Goal: Find specific page/section: Find specific page/section

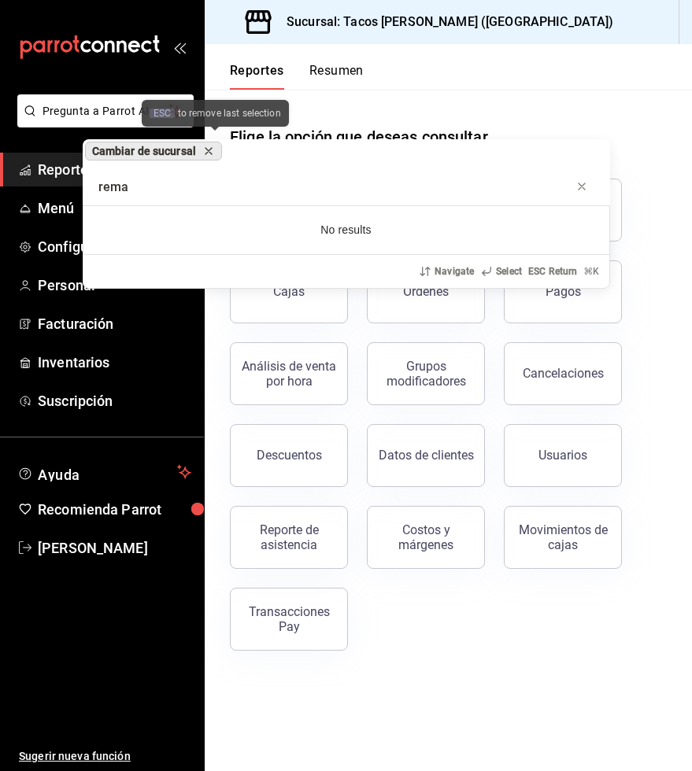
type input "rema"
click at [212, 152] on icon "remove-block-cambiar-de sucursal" at bounding box center [208, 151] width 6 height 6
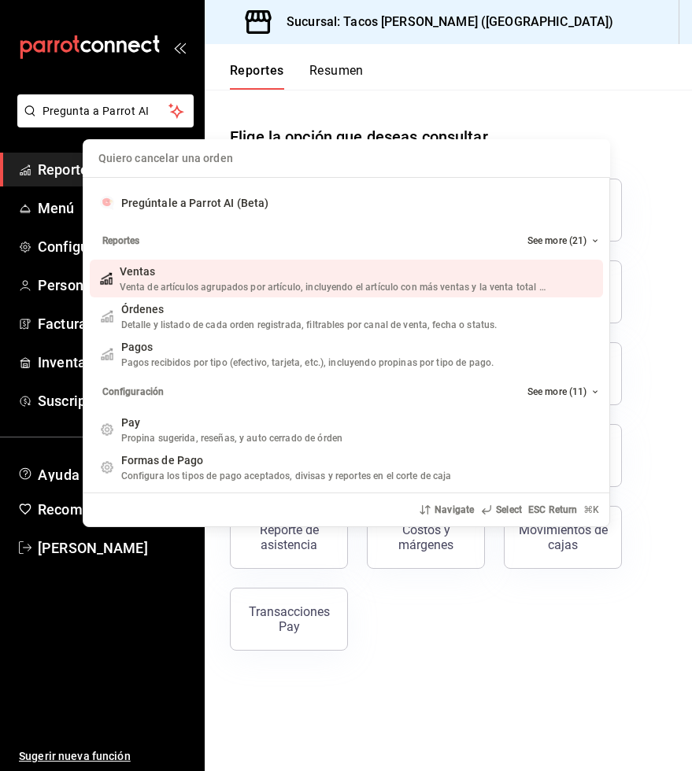
click at [385, 109] on div "Quiero cancelar una orden Pregúntale a Parrot AI (Beta) Reportes See more (21) …" at bounding box center [346, 385] width 692 height 771
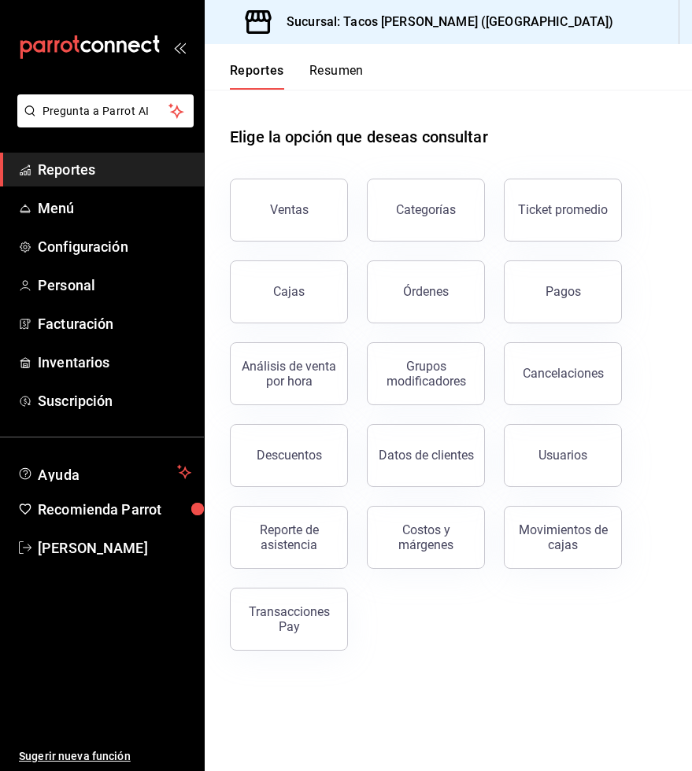
click at [511, 107] on div "Elige la opción que deseas consultar" at bounding box center [448, 125] width 437 height 70
click at [523, 84] on header "Reportes Resumen" at bounding box center [448, 67] width 487 height 46
click at [301, 203] on div "Ventas" at bounding box center [289, 209] width 39 height 15
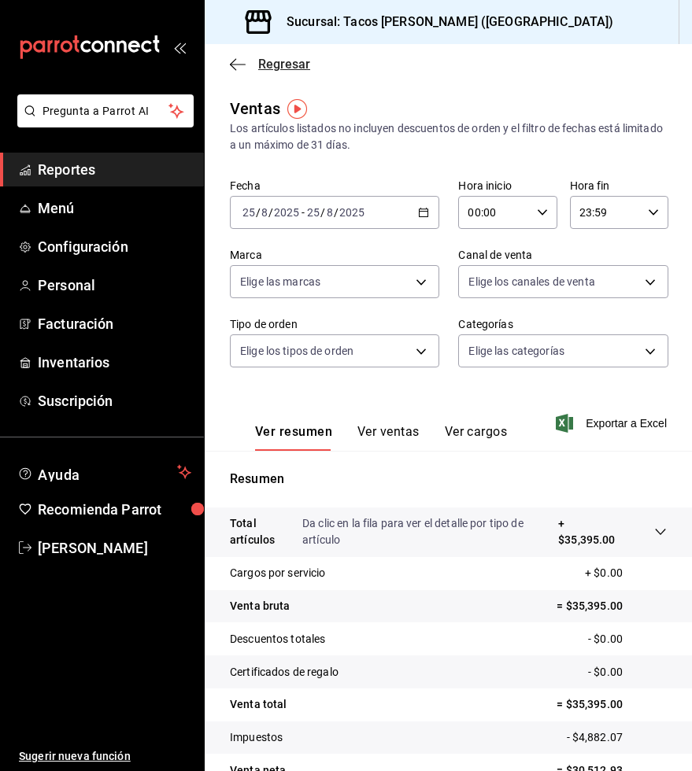
click at [236, 65] on icon "button" at bounding box center [238, 64] width 16 height 1
